Goal: Information Seeking & Learning: Learn about a topic

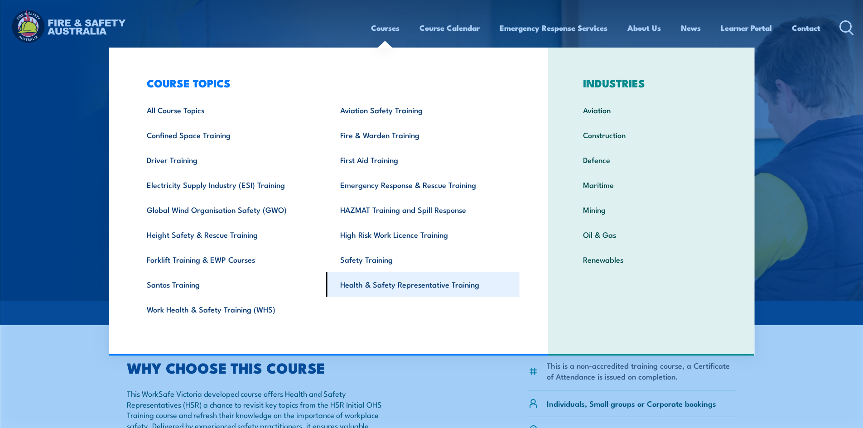
click at [347, 284] on link "Health & Safety Representative Training" at bounding box center [422, 284] width 193 height 25
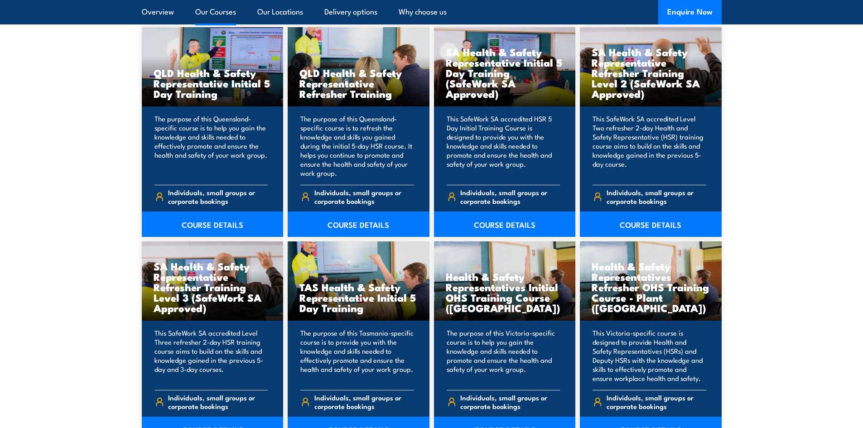
scroll to position [1223, 0]
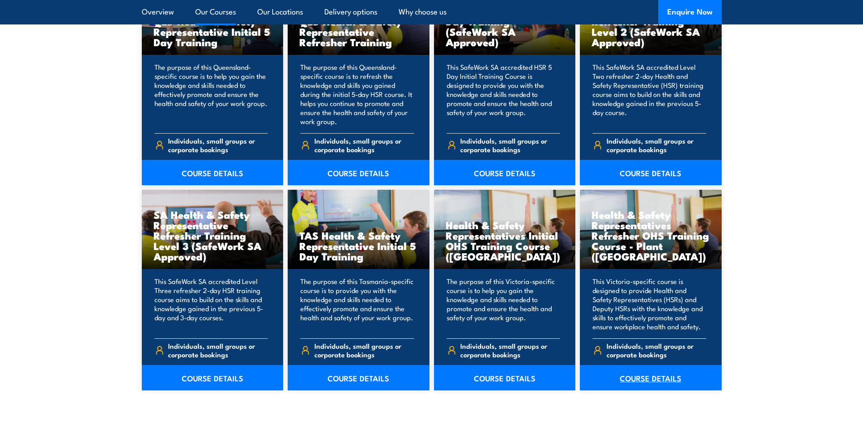
click at [638, 381] on link "COURSE DETAILS" at bounding box center [651, 377] width 142 height 25
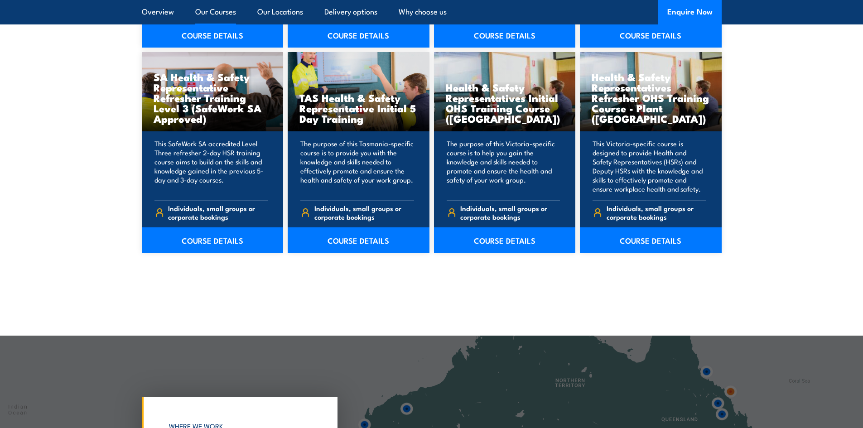
scroll to position [1359, 0]
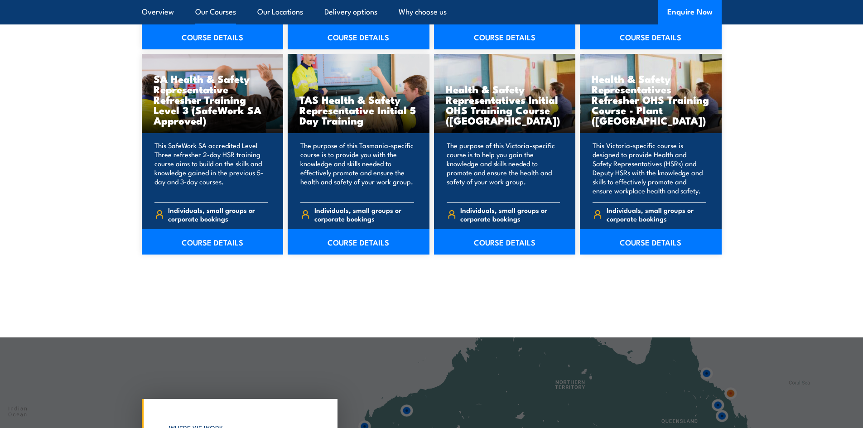
drag, startPoint x: 869, startPoint y: 449, endPoint x: 801, endPoint y: 347, distance: 122.7
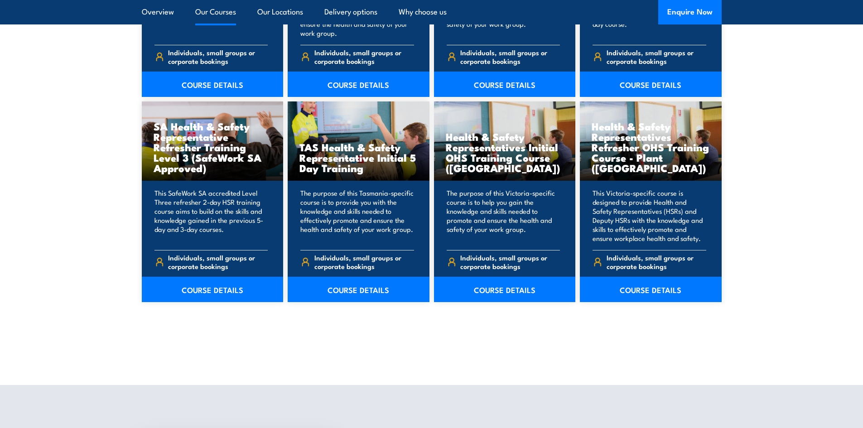
scroll to position [1268, 0]
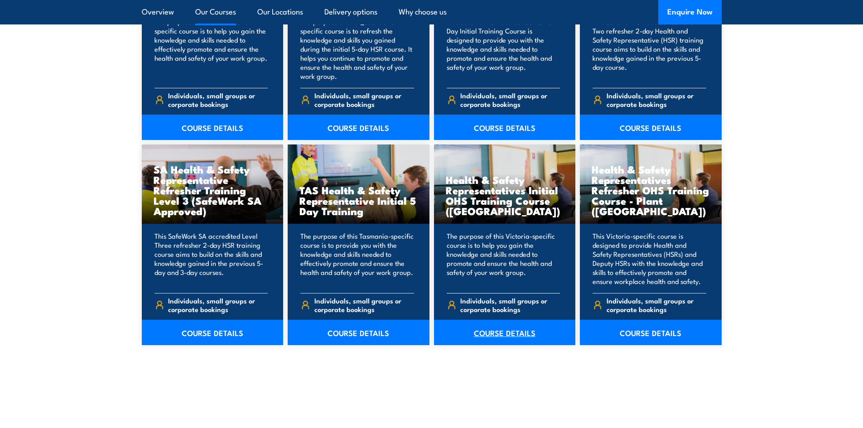
click at [490, 338] on link "COURSE DETAILS" at bounding box center [505, 332] width 142 height 25
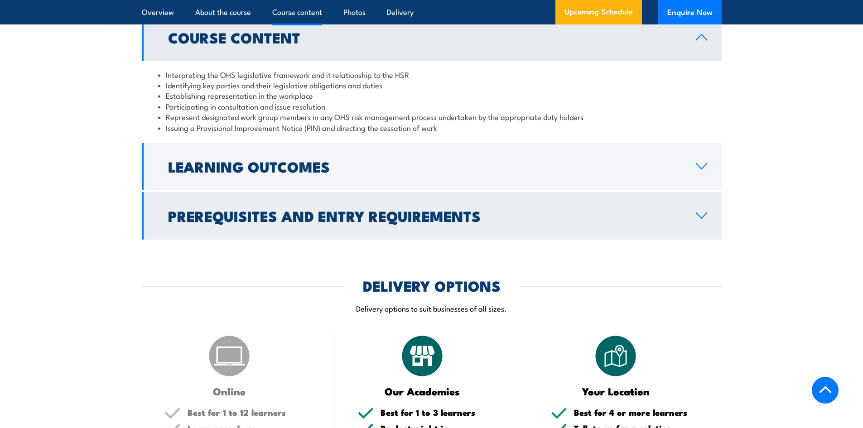
scroll to position [951, 0]
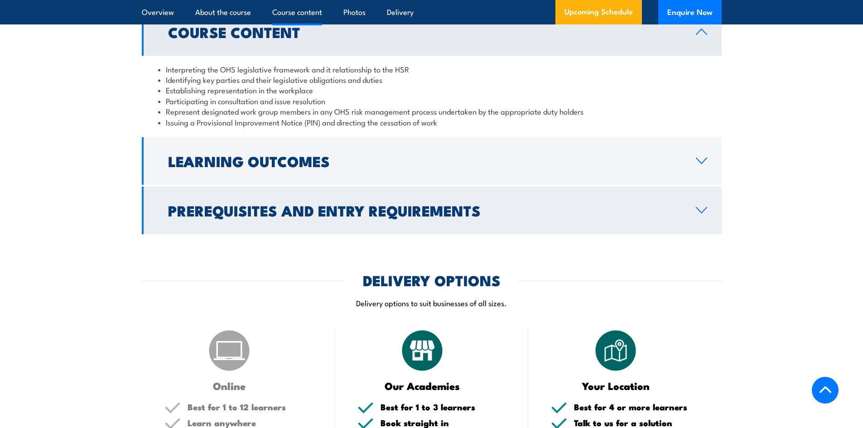
click at [436, 211] on h2 "Prerequisites and Entry Requirements" at bounding box center [424, 210] width 513 height 13
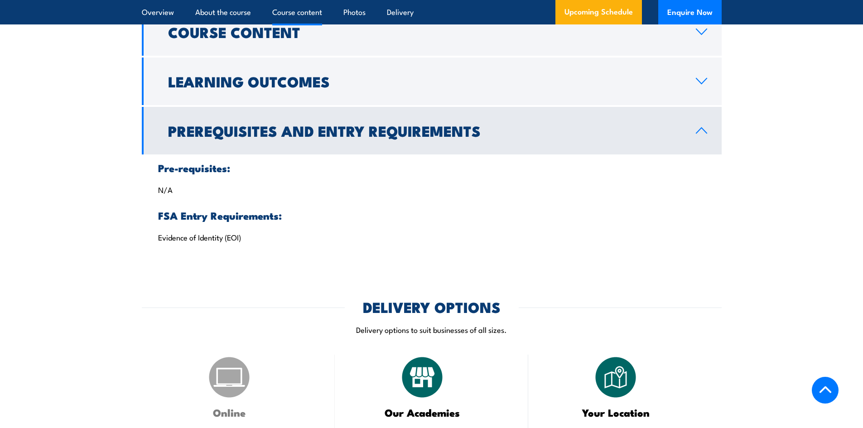
click at [477, 144] on link "Prerequisites and Entry Requirements" at bounding box center [432, 131] width 580 height 48
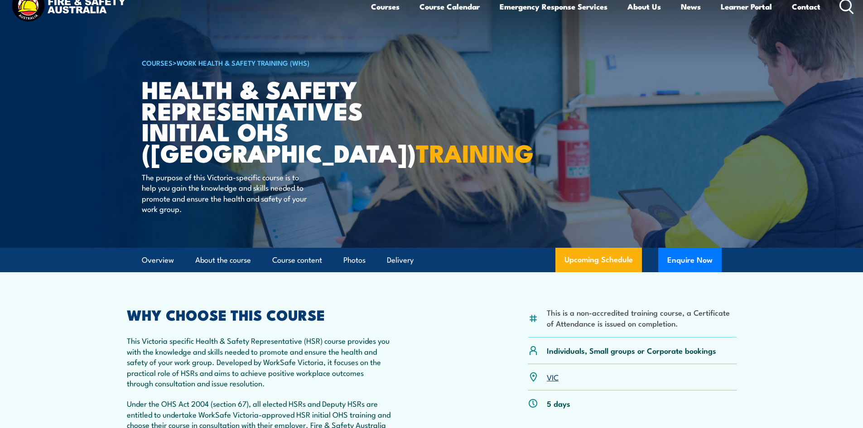
scroll to position [0, 0]
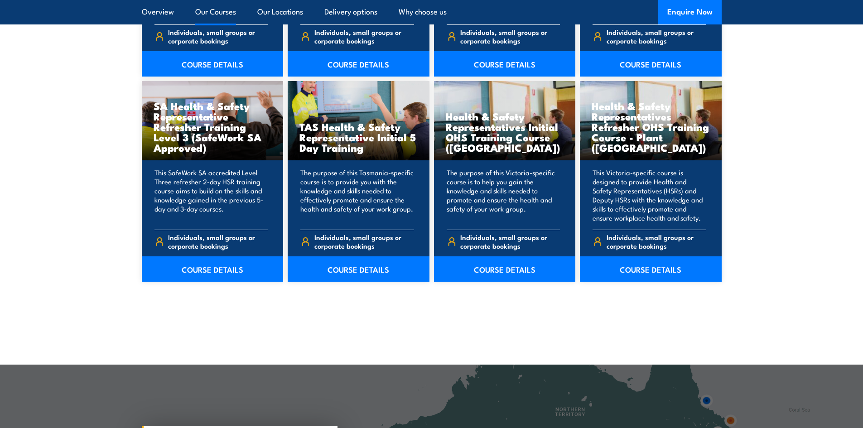
scroll to position [1268, 0]
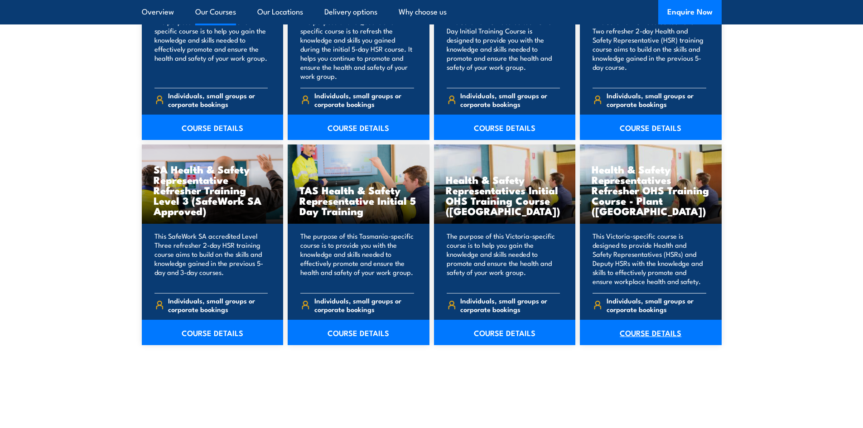
click at [648, 334] on link "COURSE DETAILS" at bounding box center [651, 332] width 142 height 25
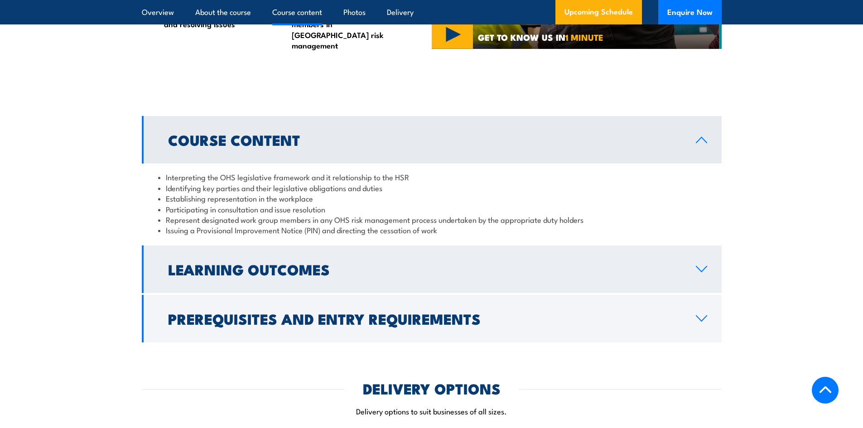
scroll to position [906, 0]
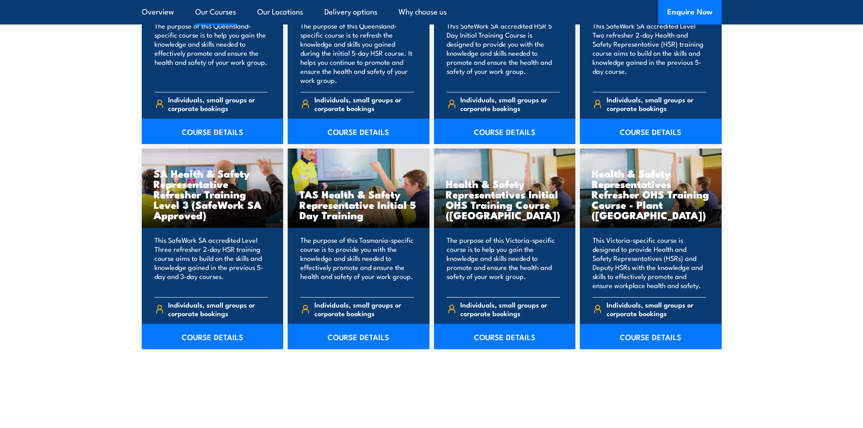
scroll to position [1268, 0]
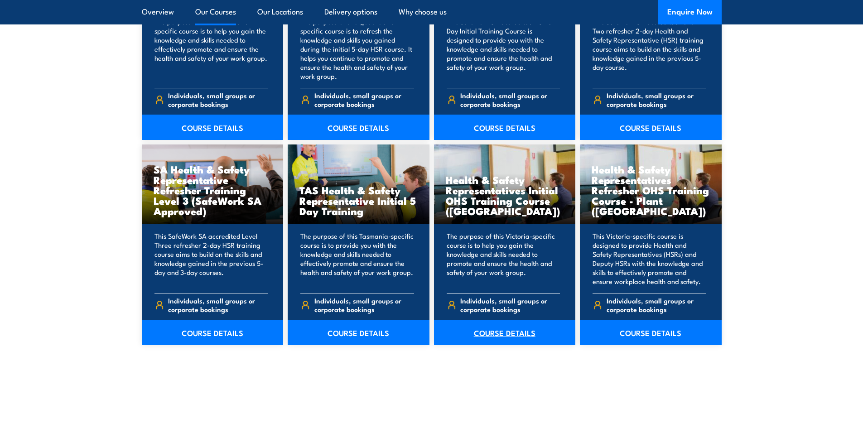
click at [482, 332] on link "COURSE DETAILS" at bounding box center [505, 332] width 142 height 25
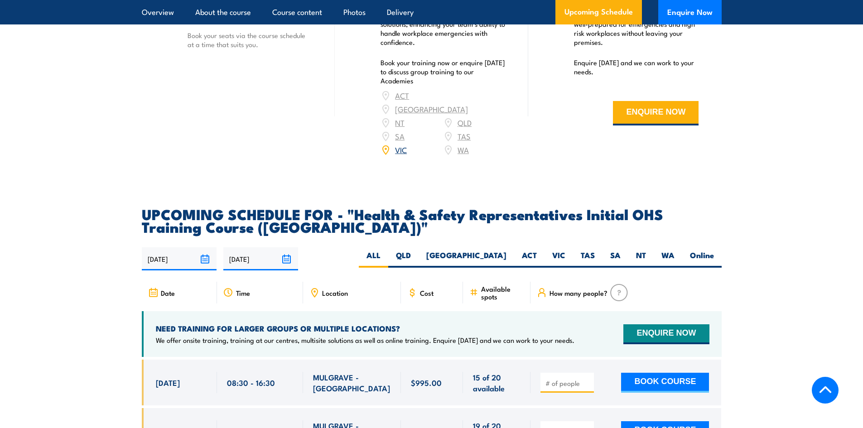
scroll to position [1495, 0]
